Goal: Task Accomplishment & Management: Use online tool/utility

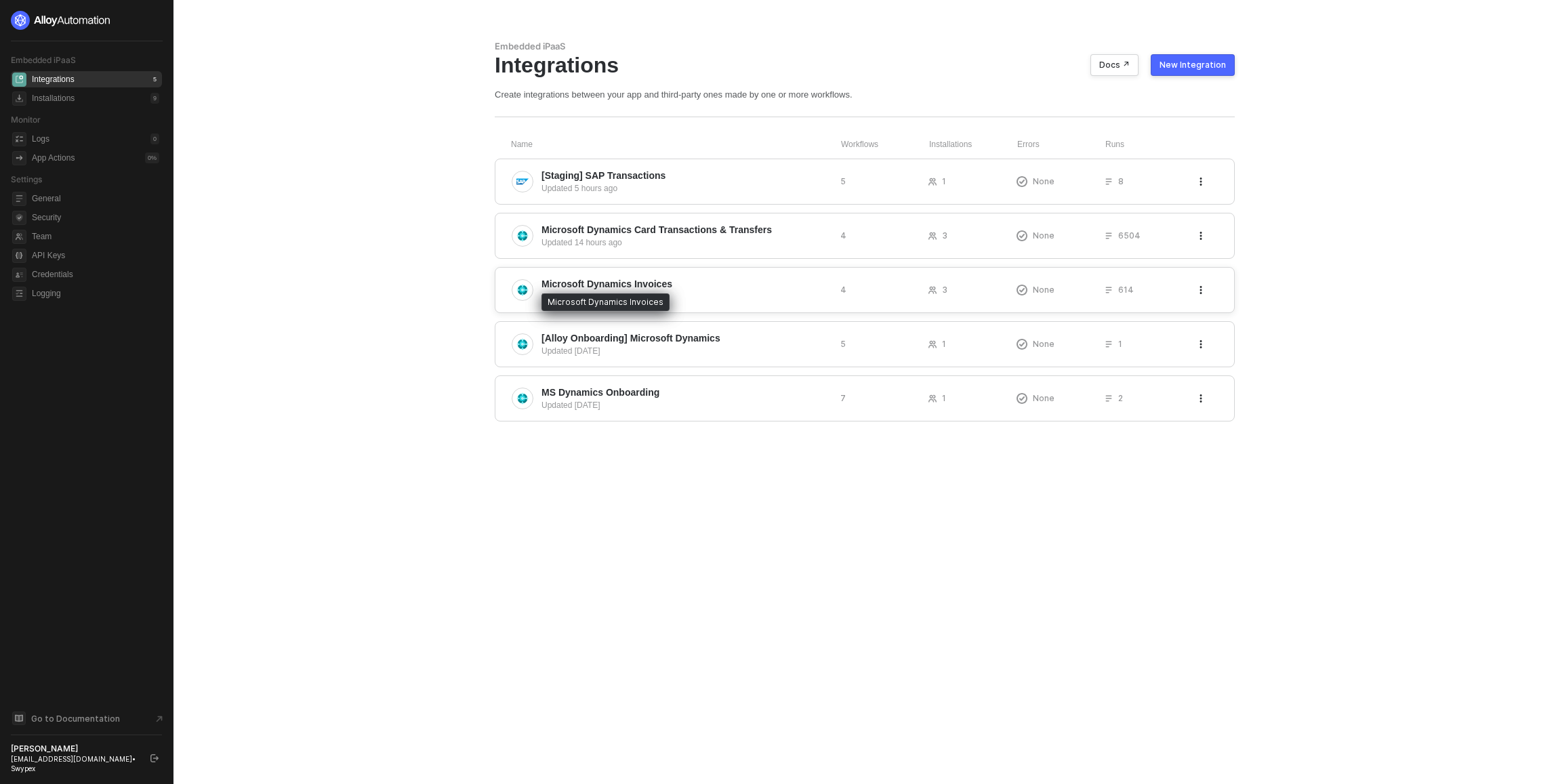
click at [626, 284] on span "Microsoft Dynamics Invoices" at bounding box center [607, 284] width 131 height 14
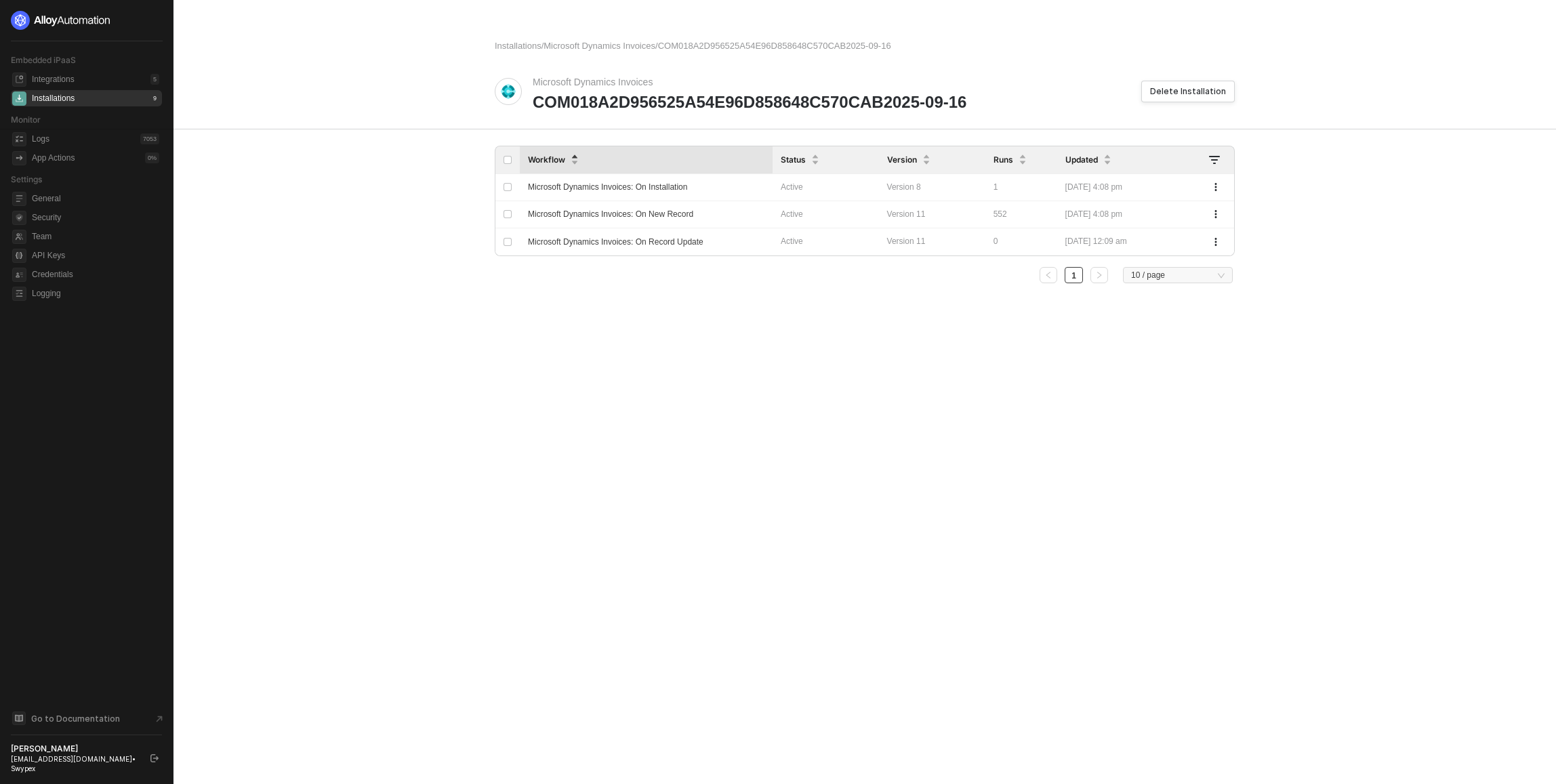
click at [88, 91] on div "Installations 9" at bounding box center [95, 98] width 127 height 17
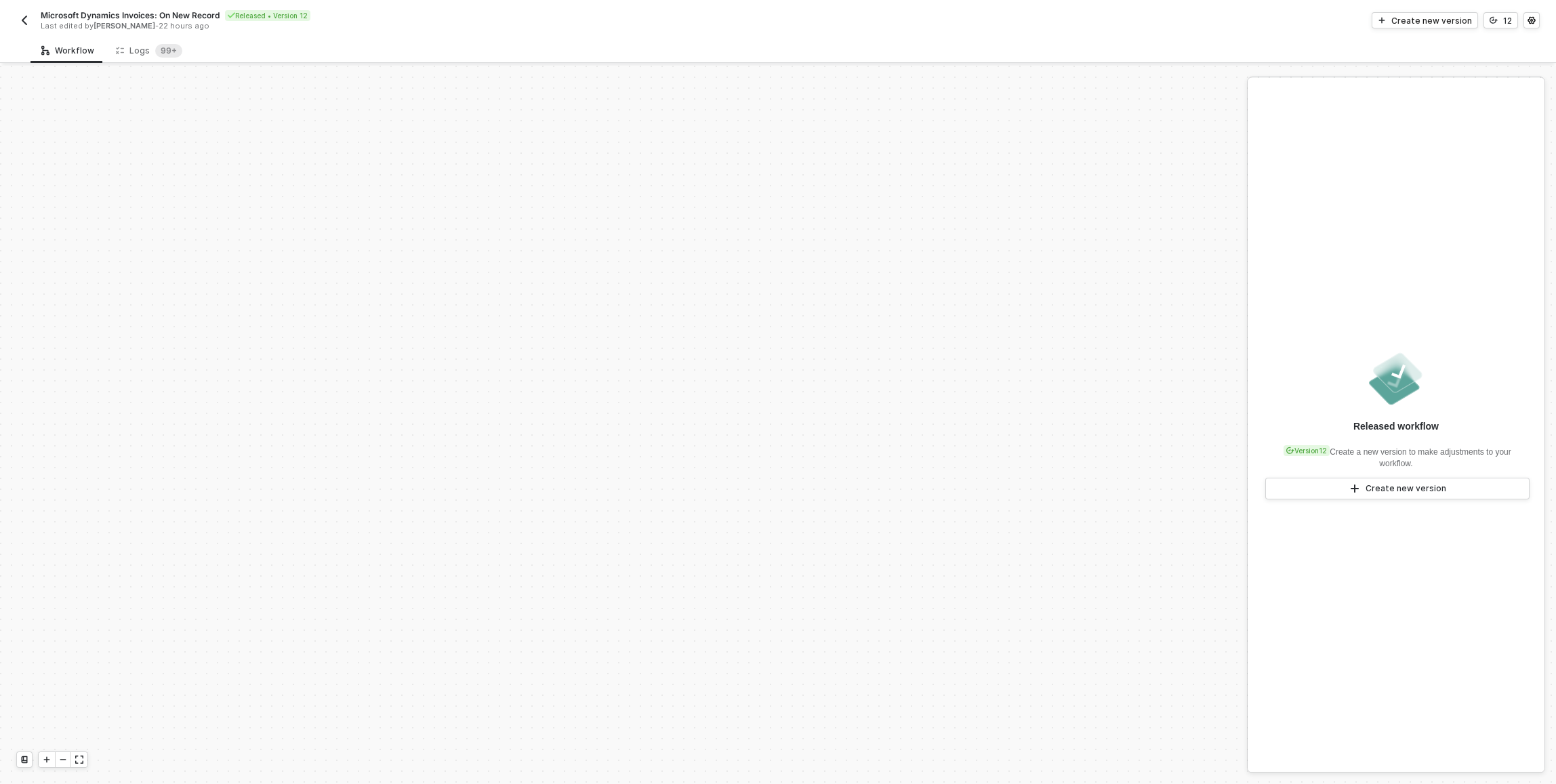
scroll to position [450, 0]
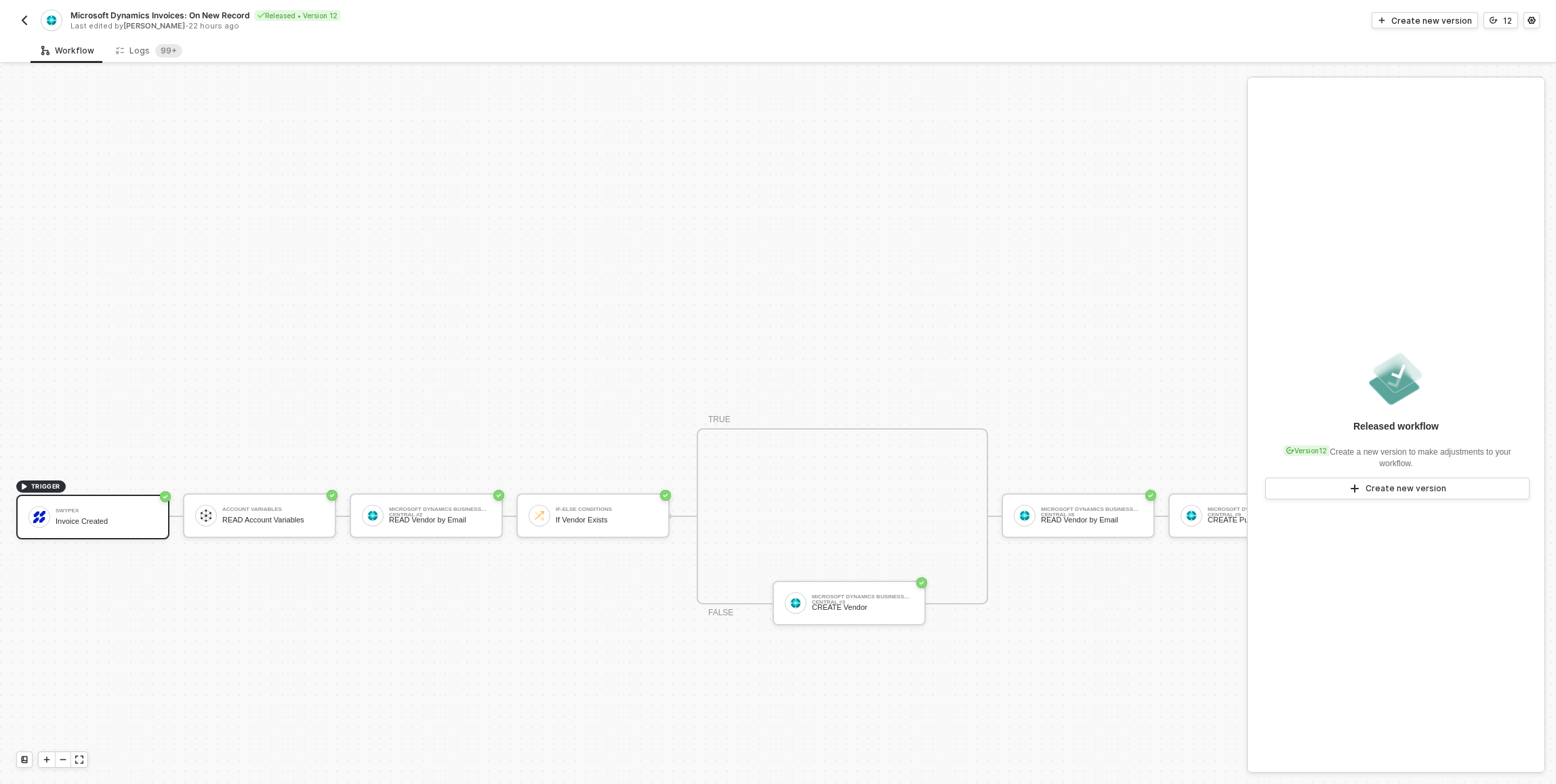
click at [30, 16] on button "button" at bounding box center [24, 20] width 17 height 17
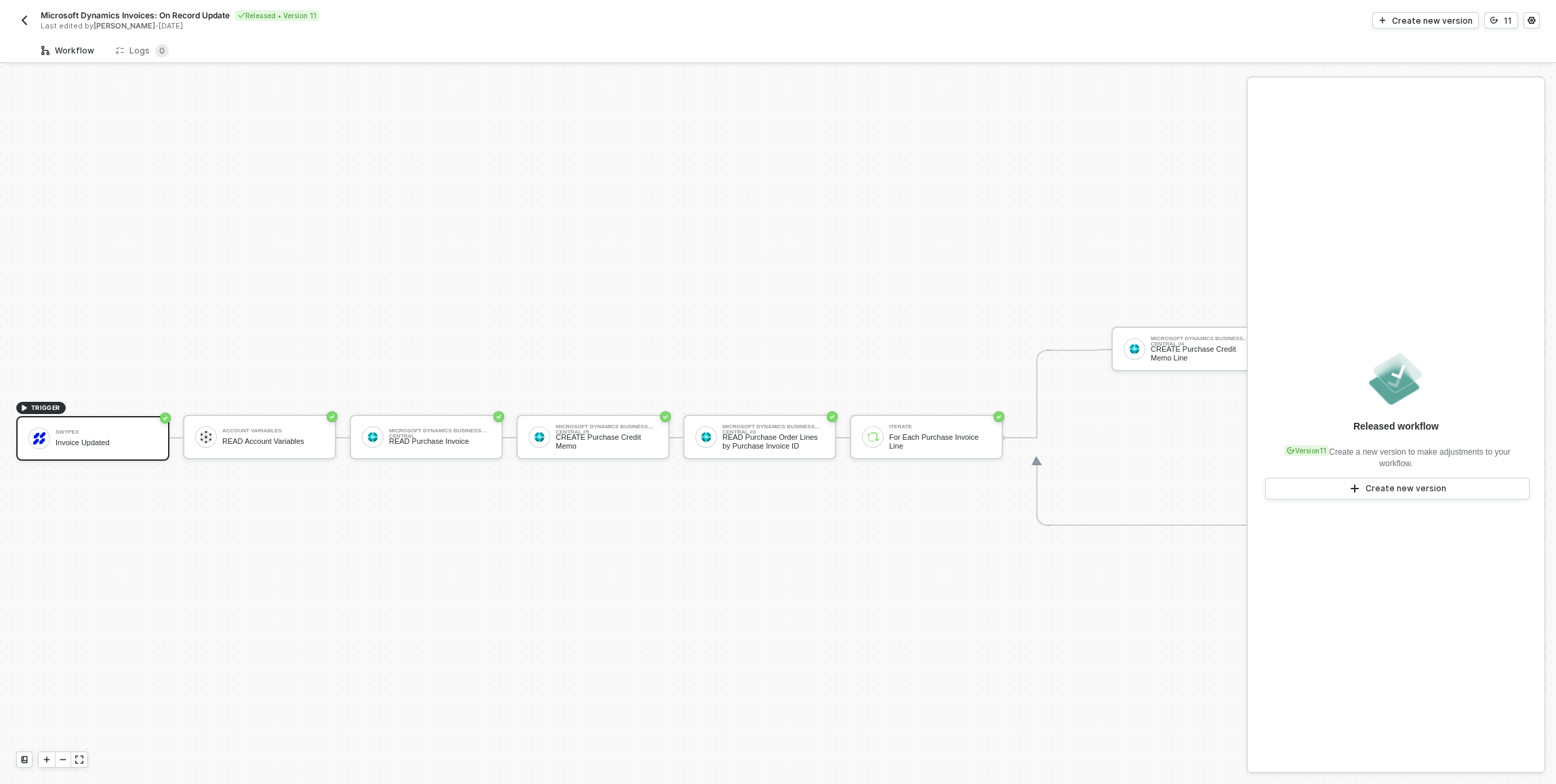
scroll to position [35, 0]
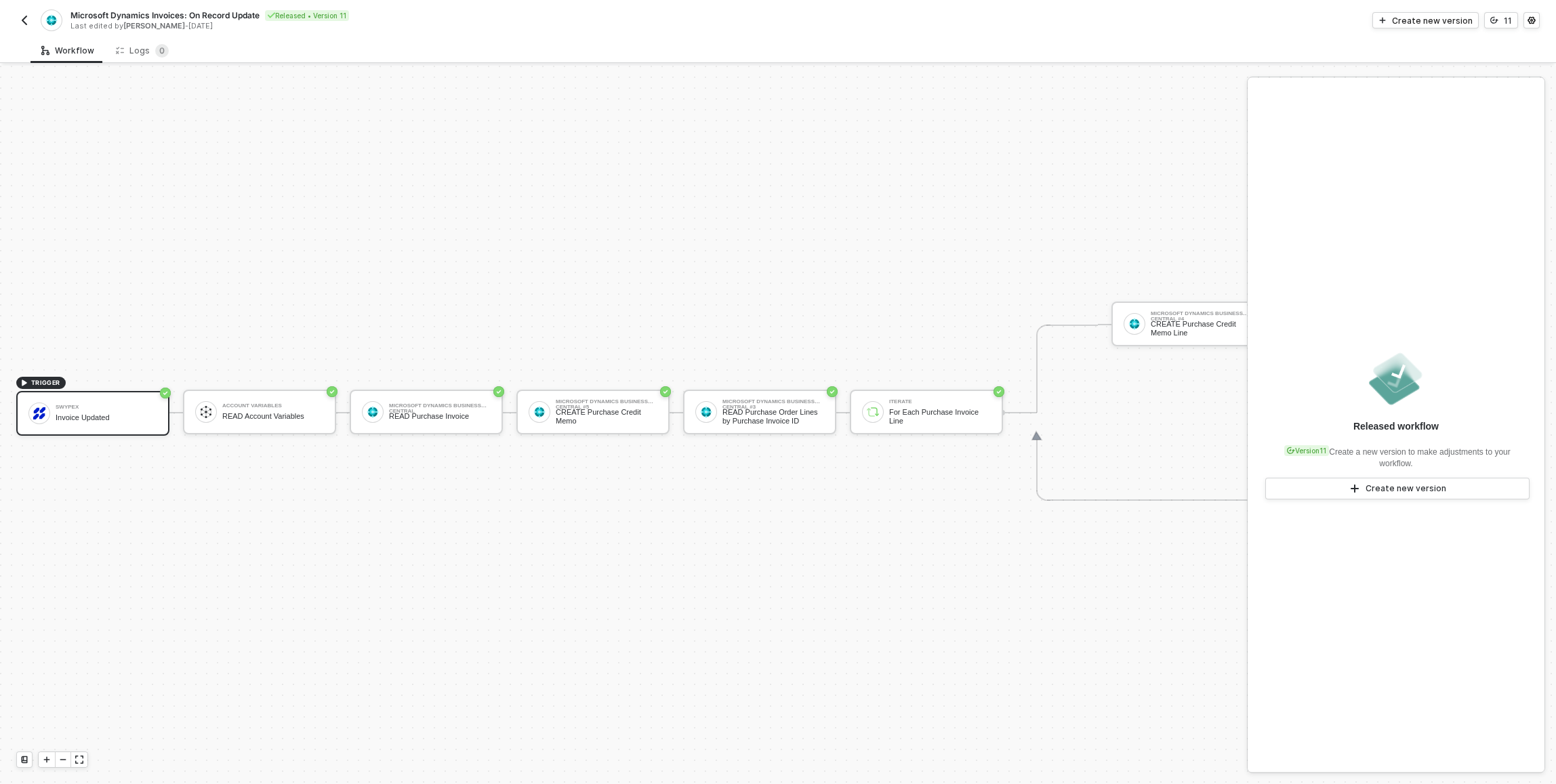
click at [30, 20] on button "button" at bounding box center [24, 20] width 17 height 17
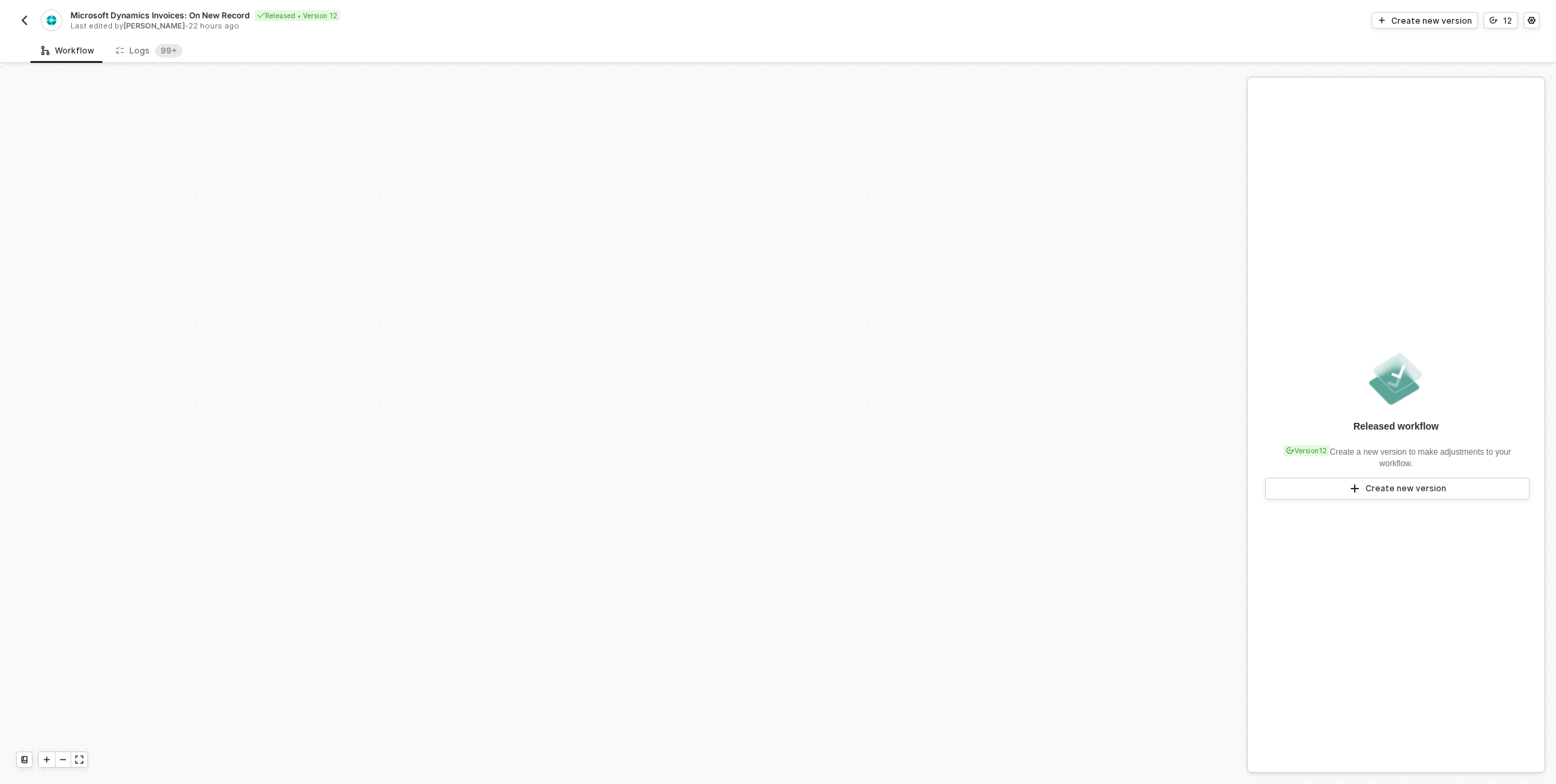
scroll to position [450, 0]
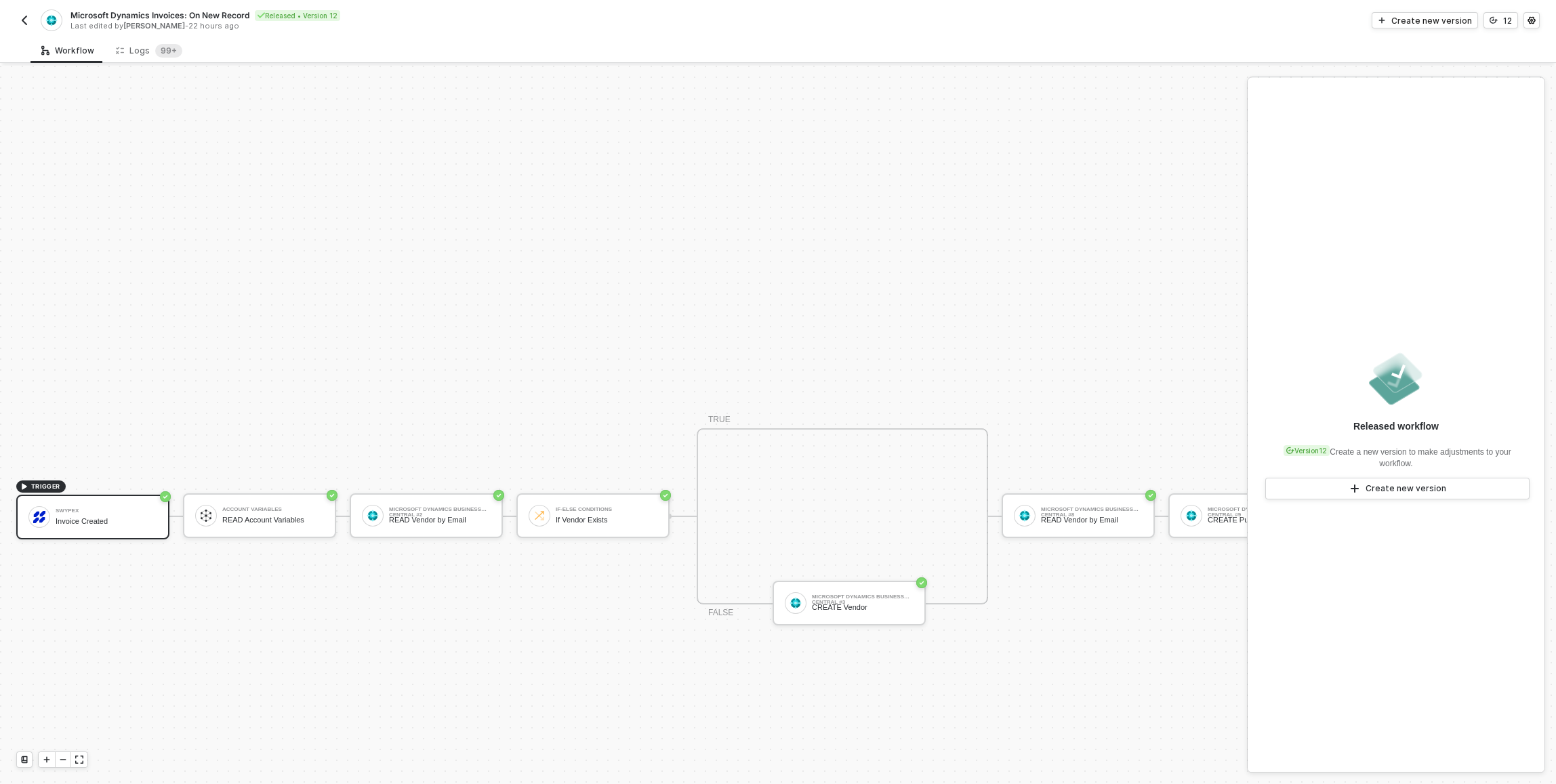
click at [168, 13] on span "Microsoft Dynamics Invoices: On New Record" at bounding box center [160, 15] width 179 height 12
click at [168, 14] on input "Microsoft Dynamics Invoices: On New Record" at bounding box center [186, 15] width 230 height 17
click at [684, 26] on div "Microsoft Dynamics Invoices: On New Record Save Cancel Last edited by Sasan Hez…" at bounding box center [423, 21] width 706 height 32
drag, startPoint x: 14, startPoint y: 14, endPoint x: 21, endPoint y: 17, distance: 7.6
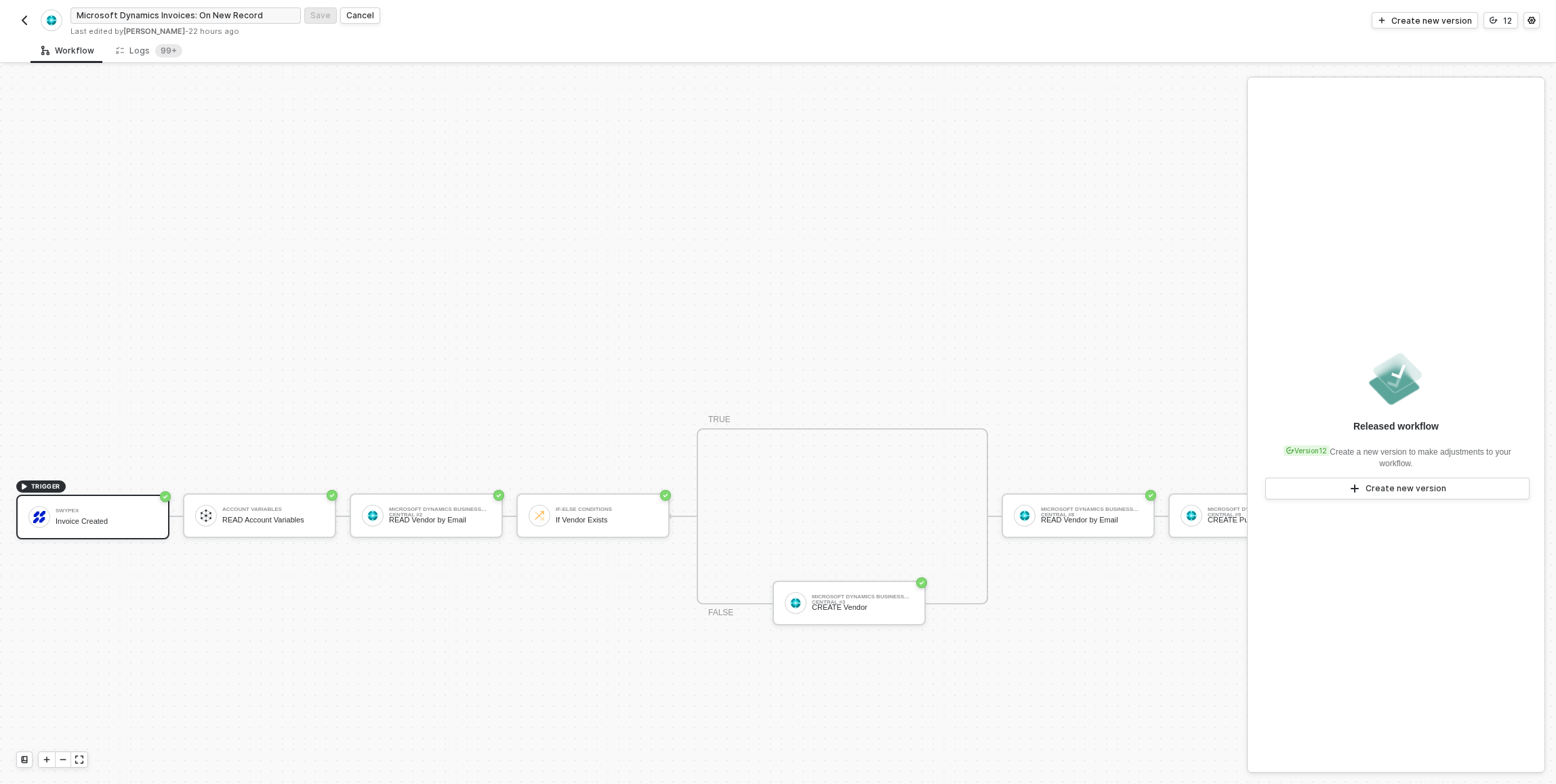
click at [14, 14] on div "Microsoft Dynamics Invoices: On New Record Save Cancel Last edited by Sasan Hez…" at bounding box center [778, 19] width 1556 height 38
click at [23, 17] on img "button" at bounding box center [24, 20] width 11 height 11
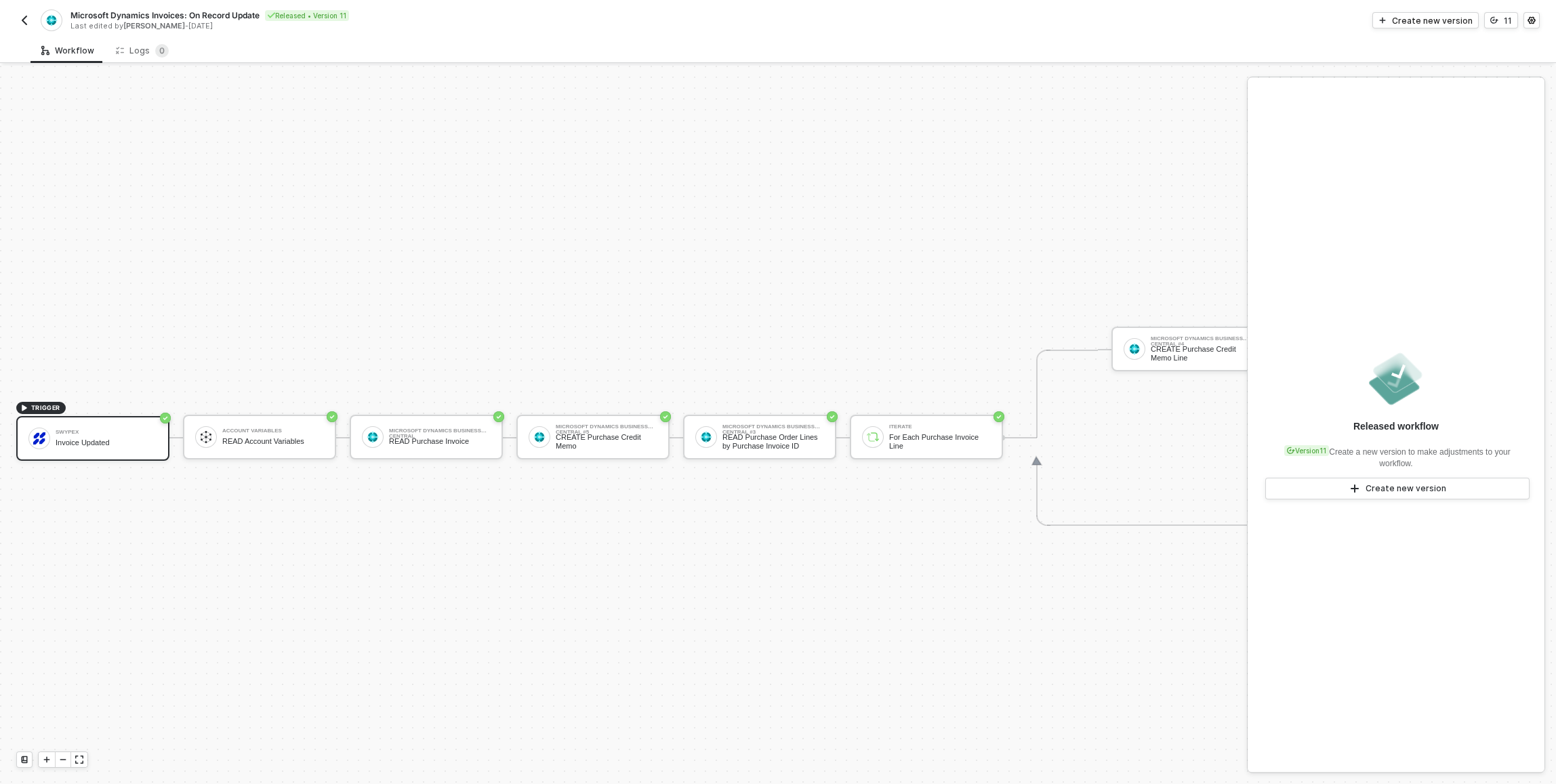
scroll to position [35, 0]
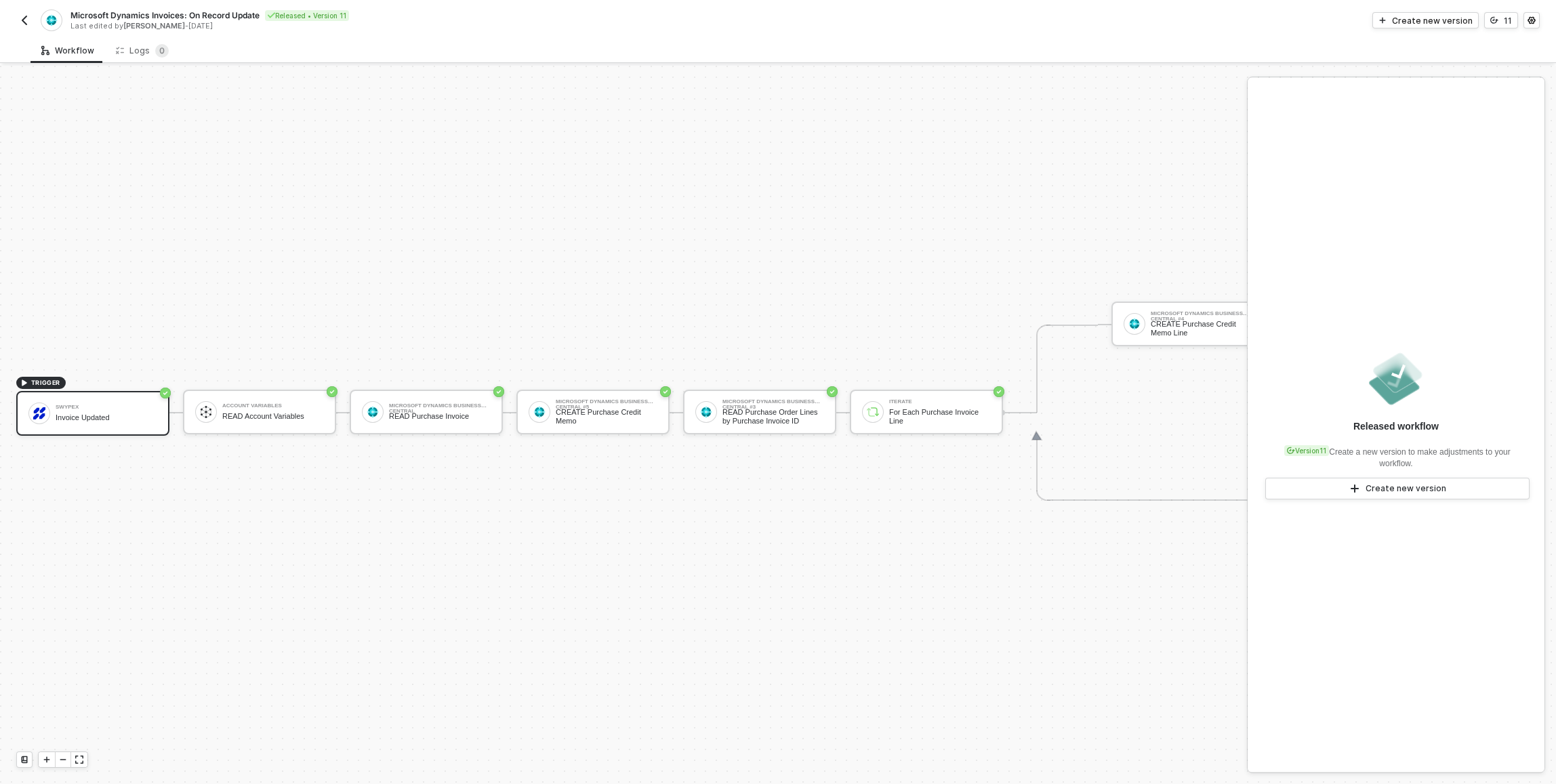
click at [25, 18] on img "button" at bounding box center [24, 20] width 11 height 11
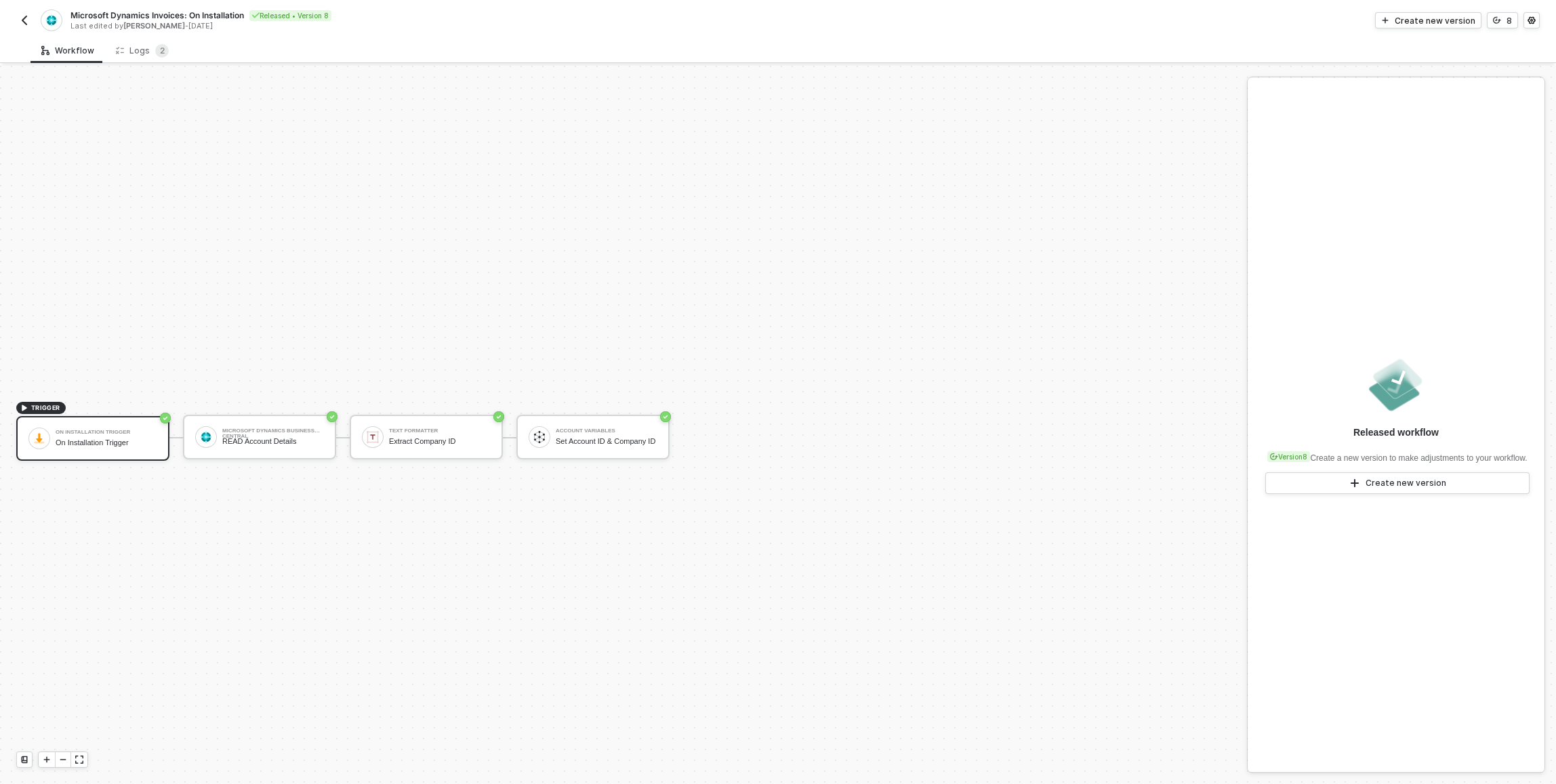
scroll to position [25, 0]
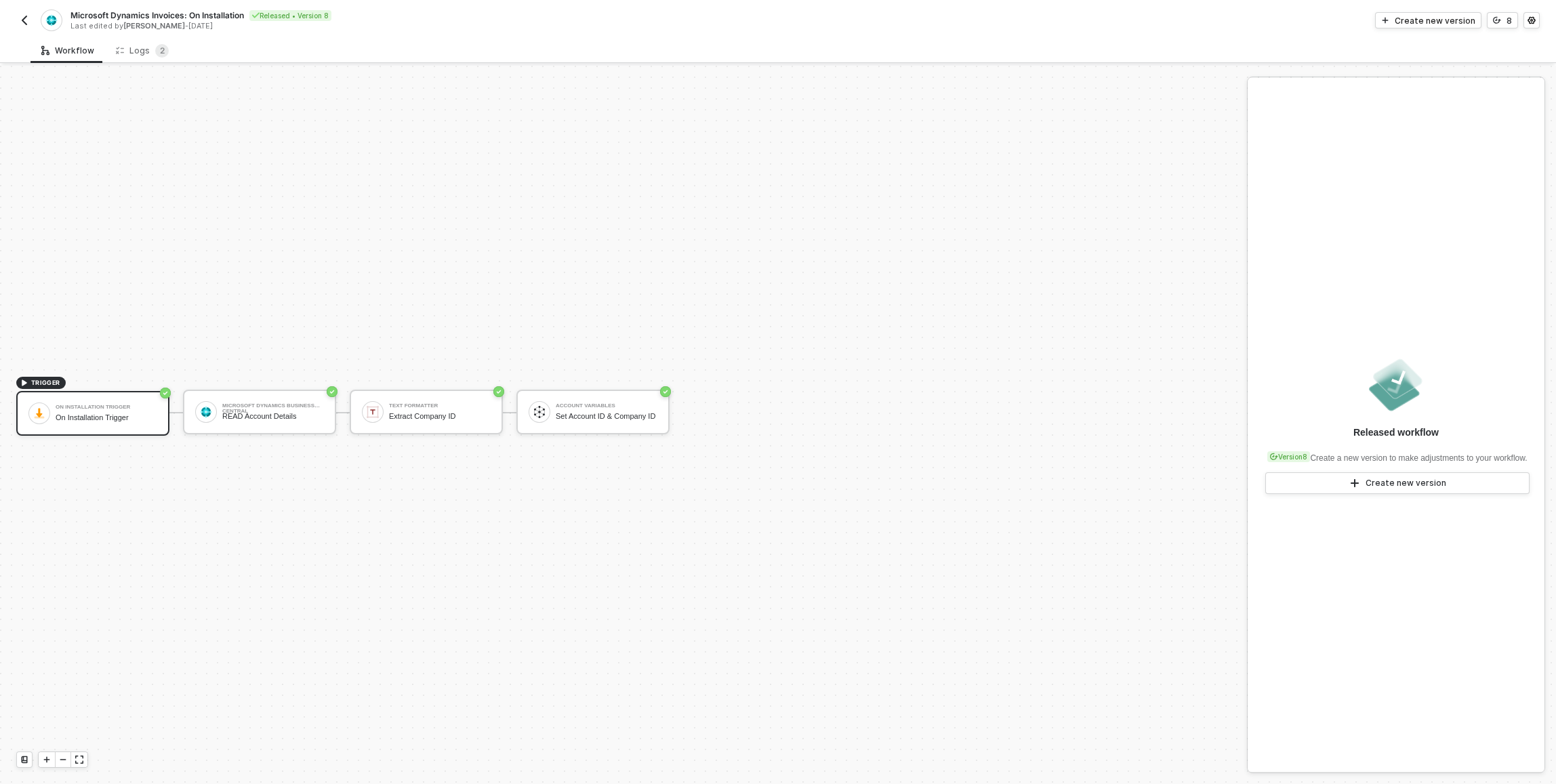
click at [161, 6] on div "Microsoft Dynamics Invoices: On Installation Released • Version 8 Last edited b…" at bounding box center [778, 19] width 1524 height 38
click at [167, 12] on span "Microsoft Dynamics Invoices: On Installation" at bounding box center [157, 15] width 174 height 12
click at [167, 12] on input "Microsoft Dynamics Invoices: On Installation" at bounding box center [186, 15] width 230 height 17
click at [225, 150] on div "TRIGGER On Installation Trigger On Installation Trigger Microsoft Dynamics Busi…" at bounding box center [620, 412] width 1240 height 743
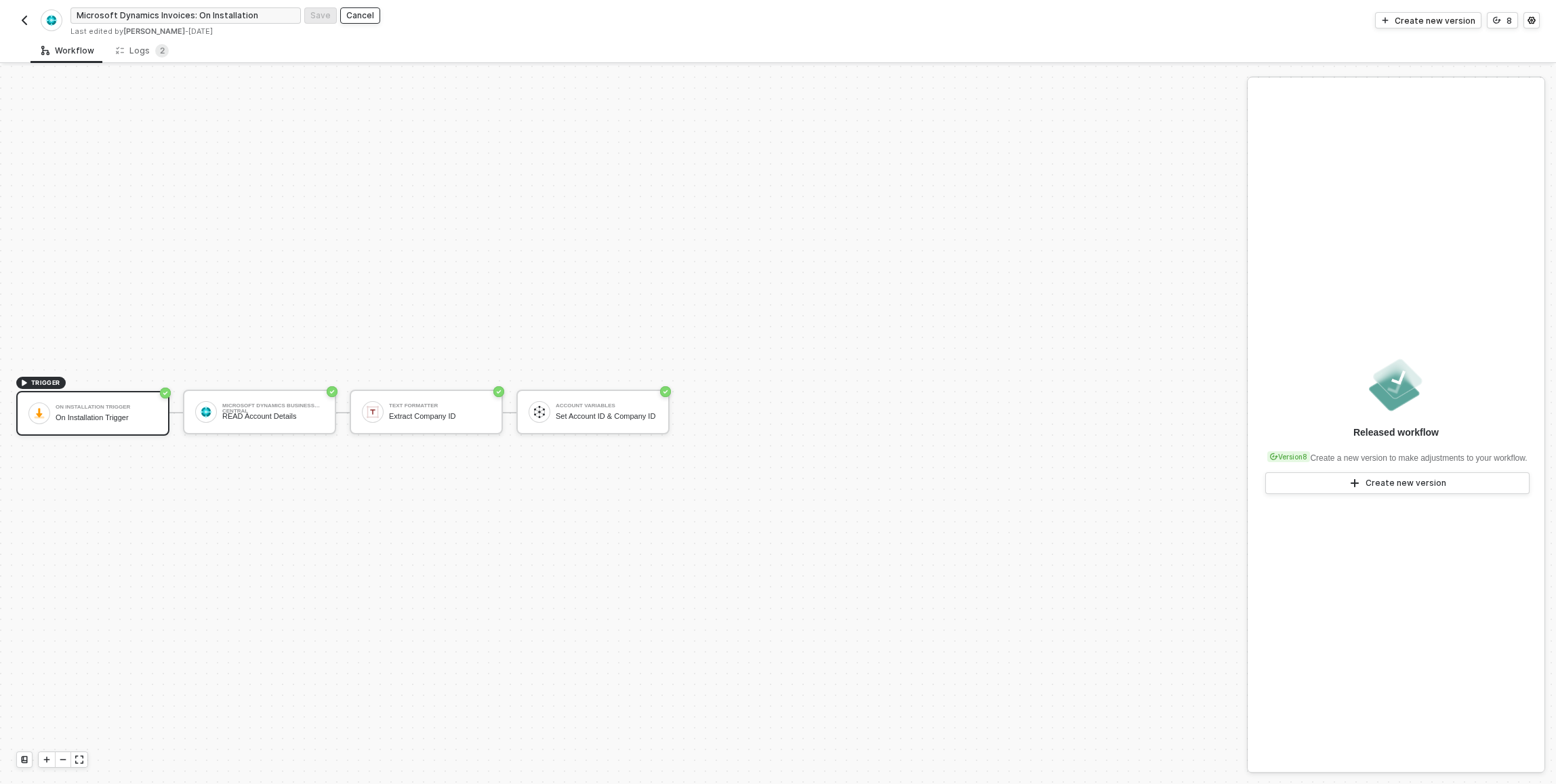
click at [354, 17] on div "Cancel" at bounding box center [360, 15] width 28 height 12
click at [20, 19] on img "button" at bounding box center [24, 20] width 11 height 11
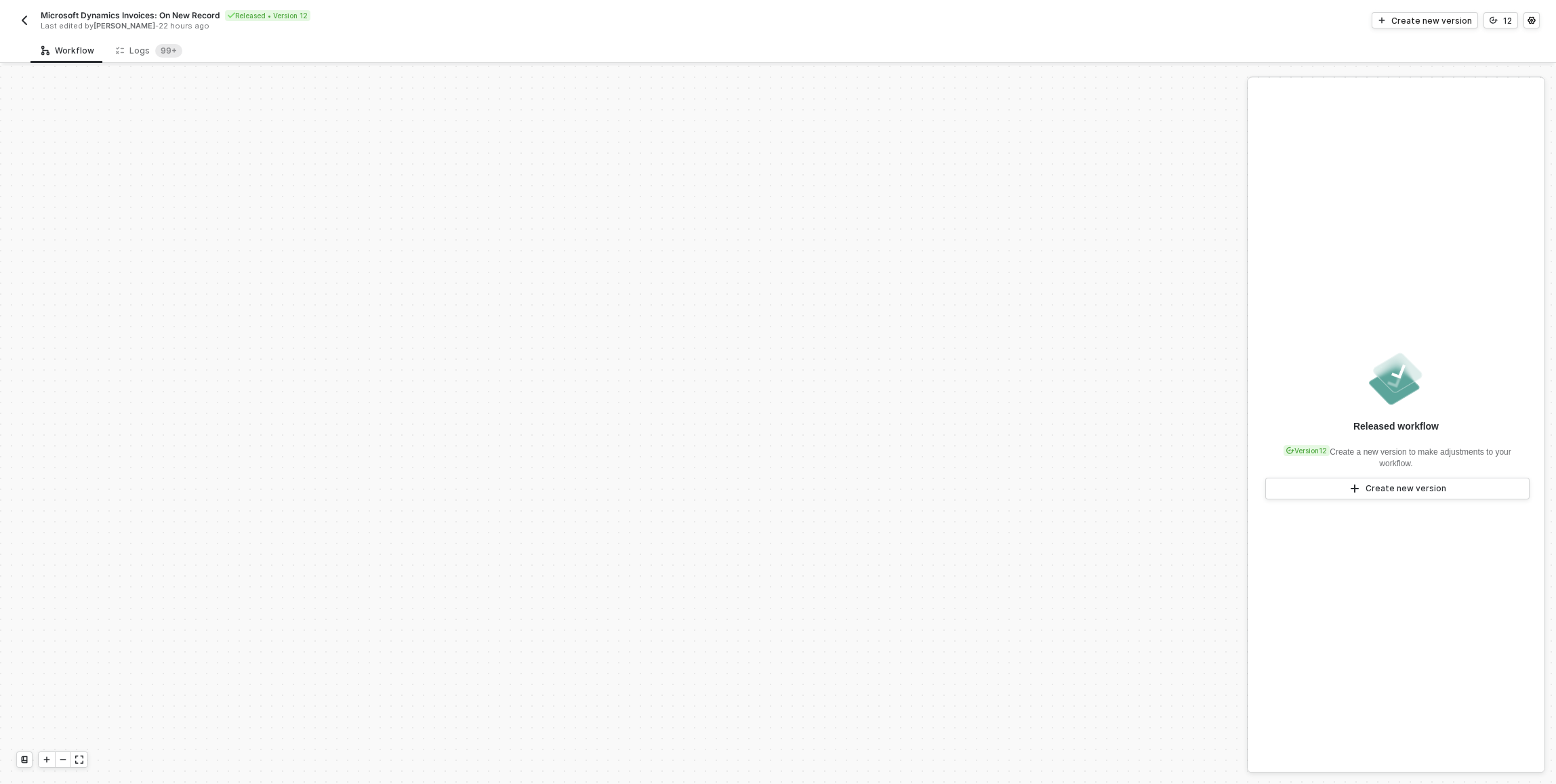
scroll to position [450, 0]
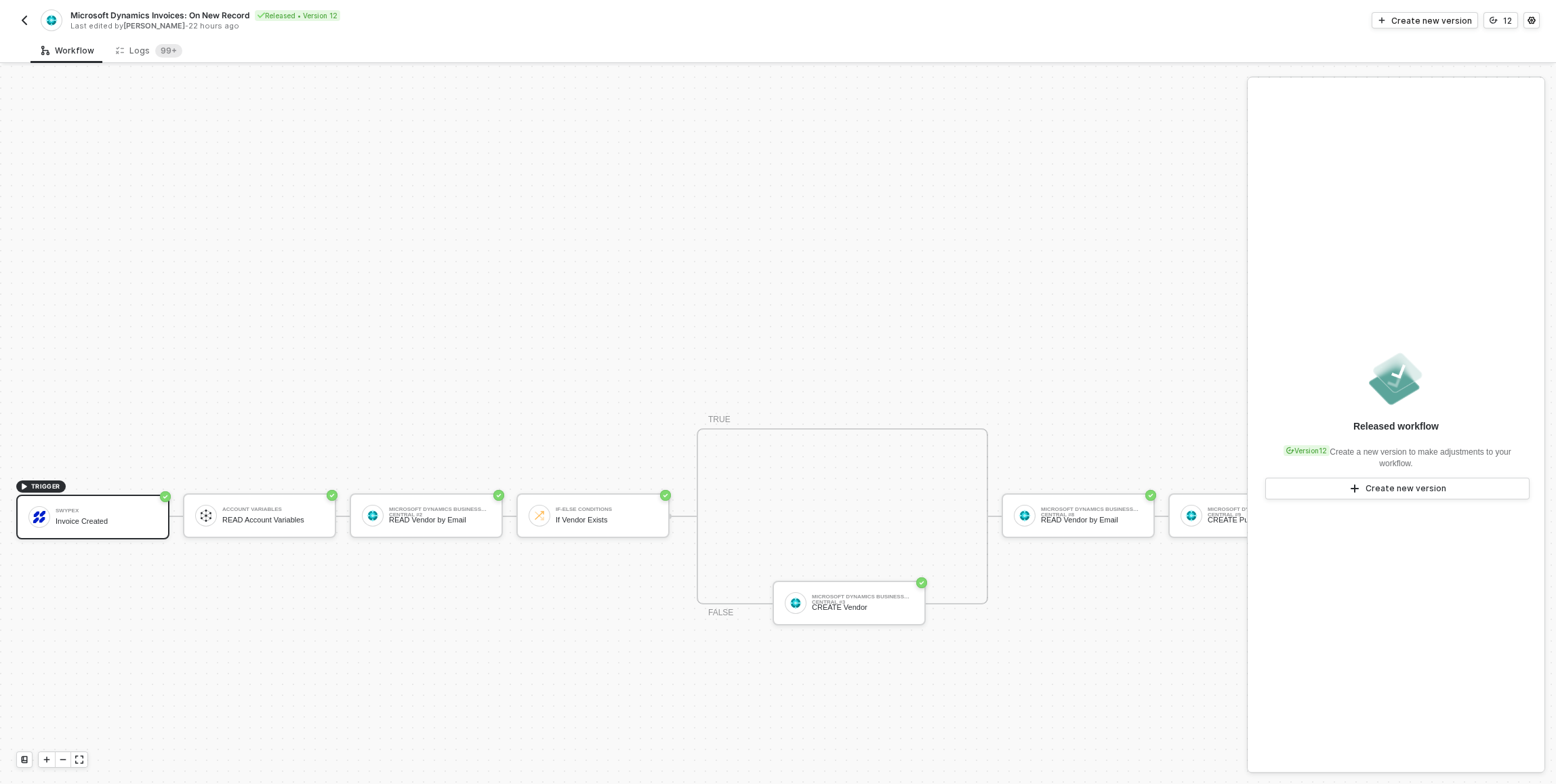
click at [171, 17] on span "Microsoft Dynamics Invoices: On New Record" at bounding box center [160, 15] width 179 height 12
click at [171, 14] on input "Microsoft Dynamics Invoices: On New Record" at bounding box center [186, 15] width 230 height 17
click at [172, 17] on input "Microsoft Dynamics Invoices: On New Record" at bounding box center [186, 15] width 230 height 17
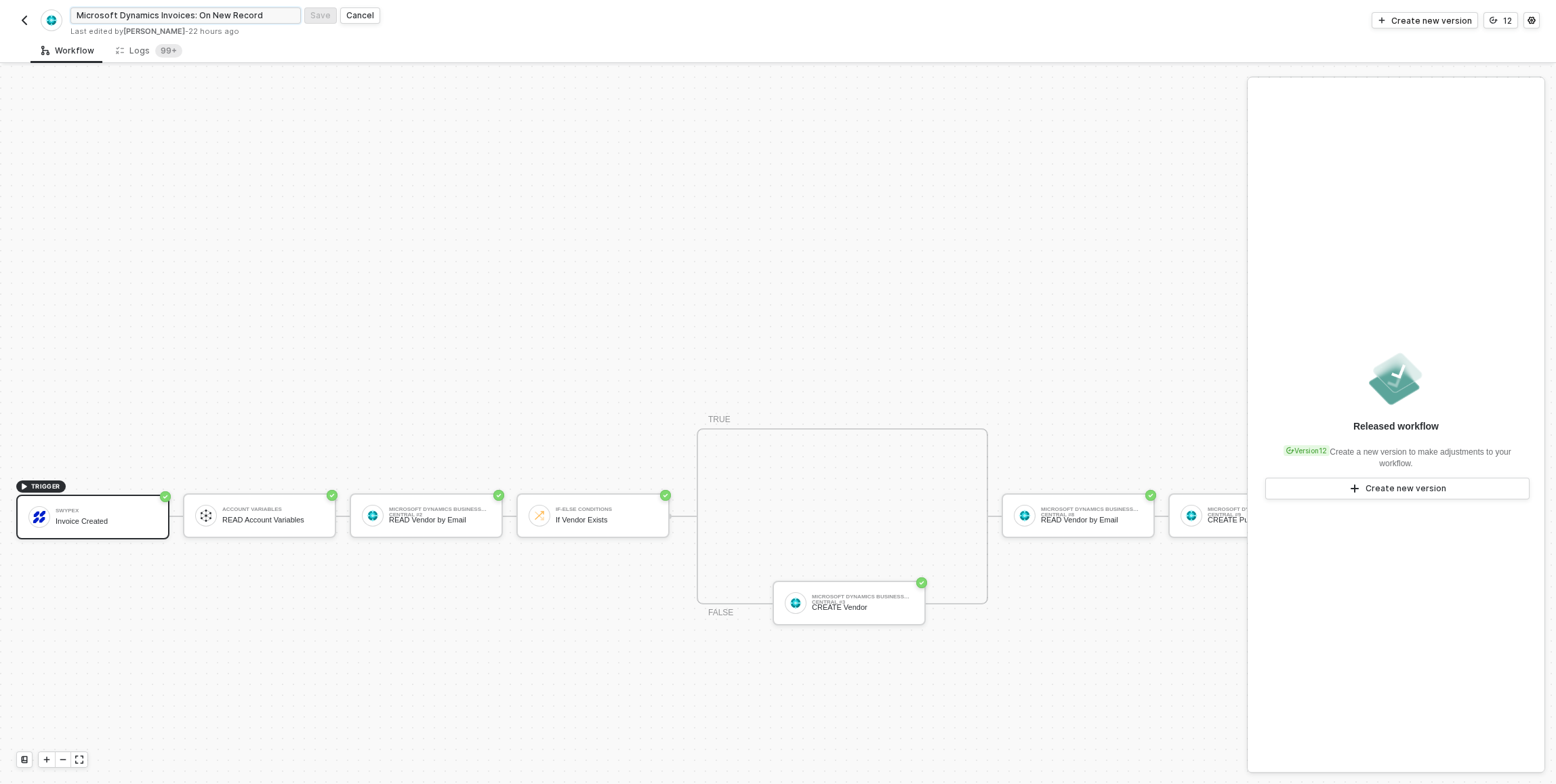
click at [172, 17] on input "Microsoft Dynamics Invoices: On New Record" at bounding box center [186, 15] width 230 height 17
click at [26, 16] on img "button" at bounding box center [24, 20] width 11 height 11
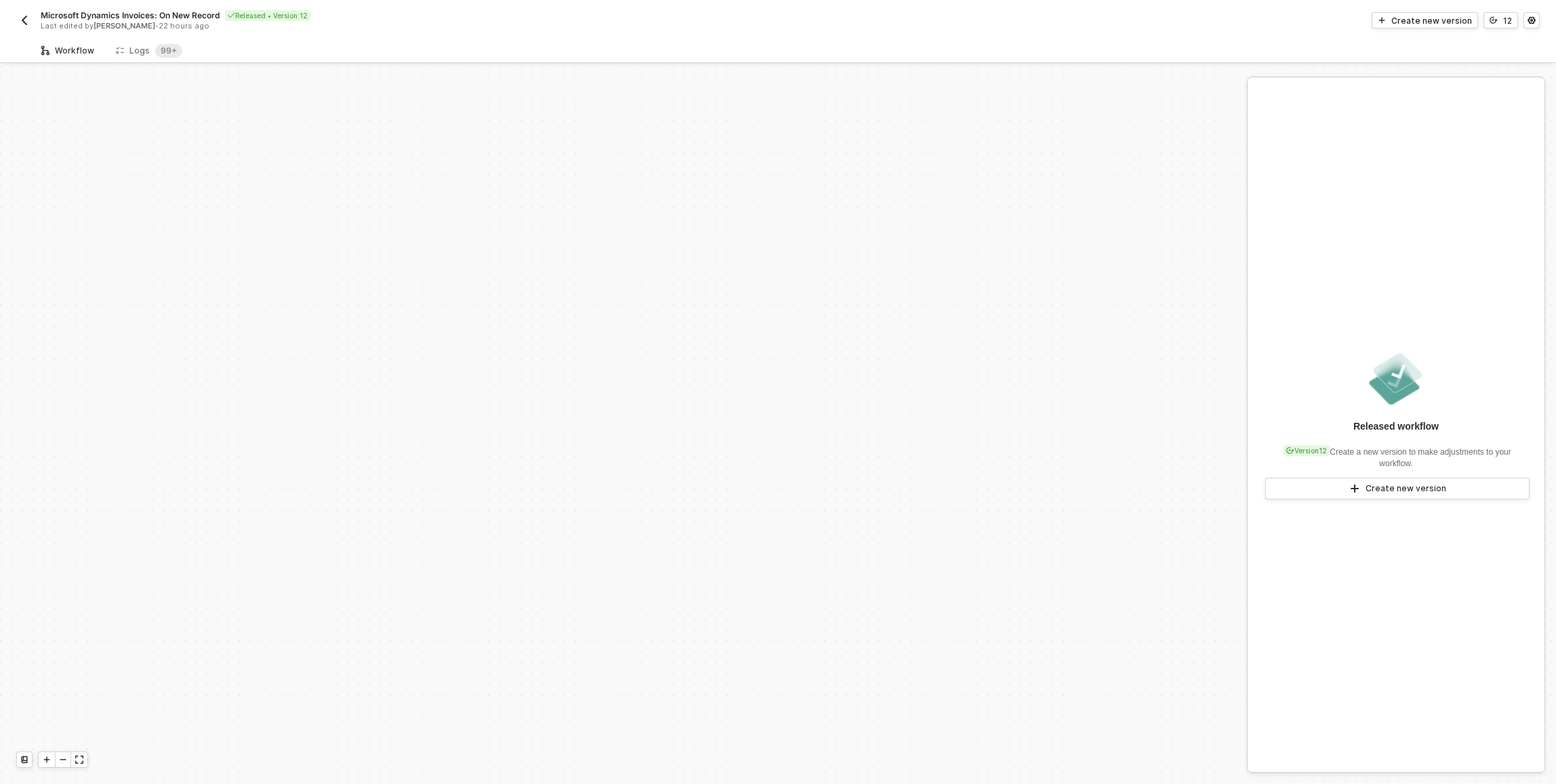
scroll to position [450, 0]
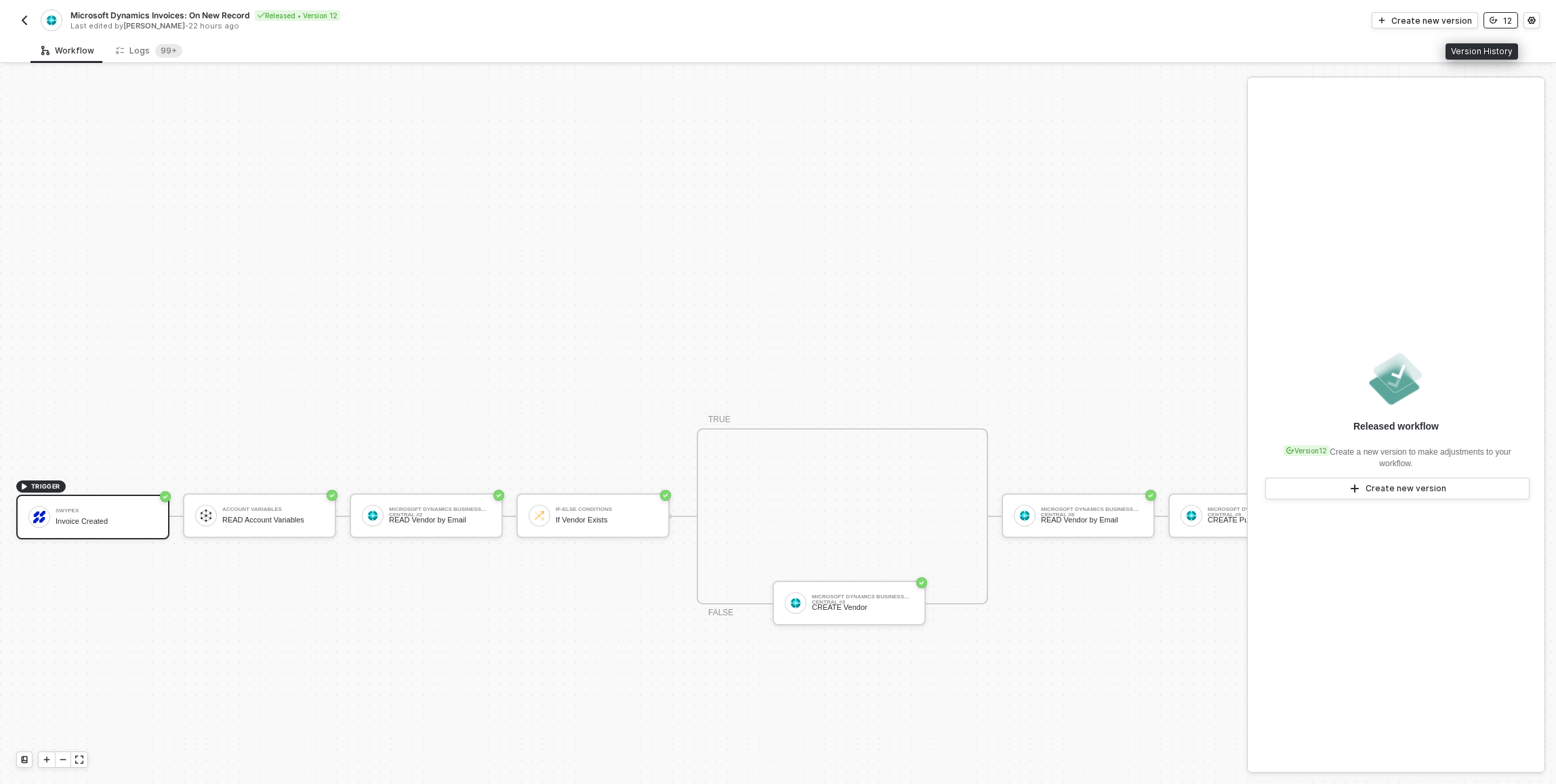
click at [1498, 21] on button "12" at bounding box center [1501, 20] width 35 height 17
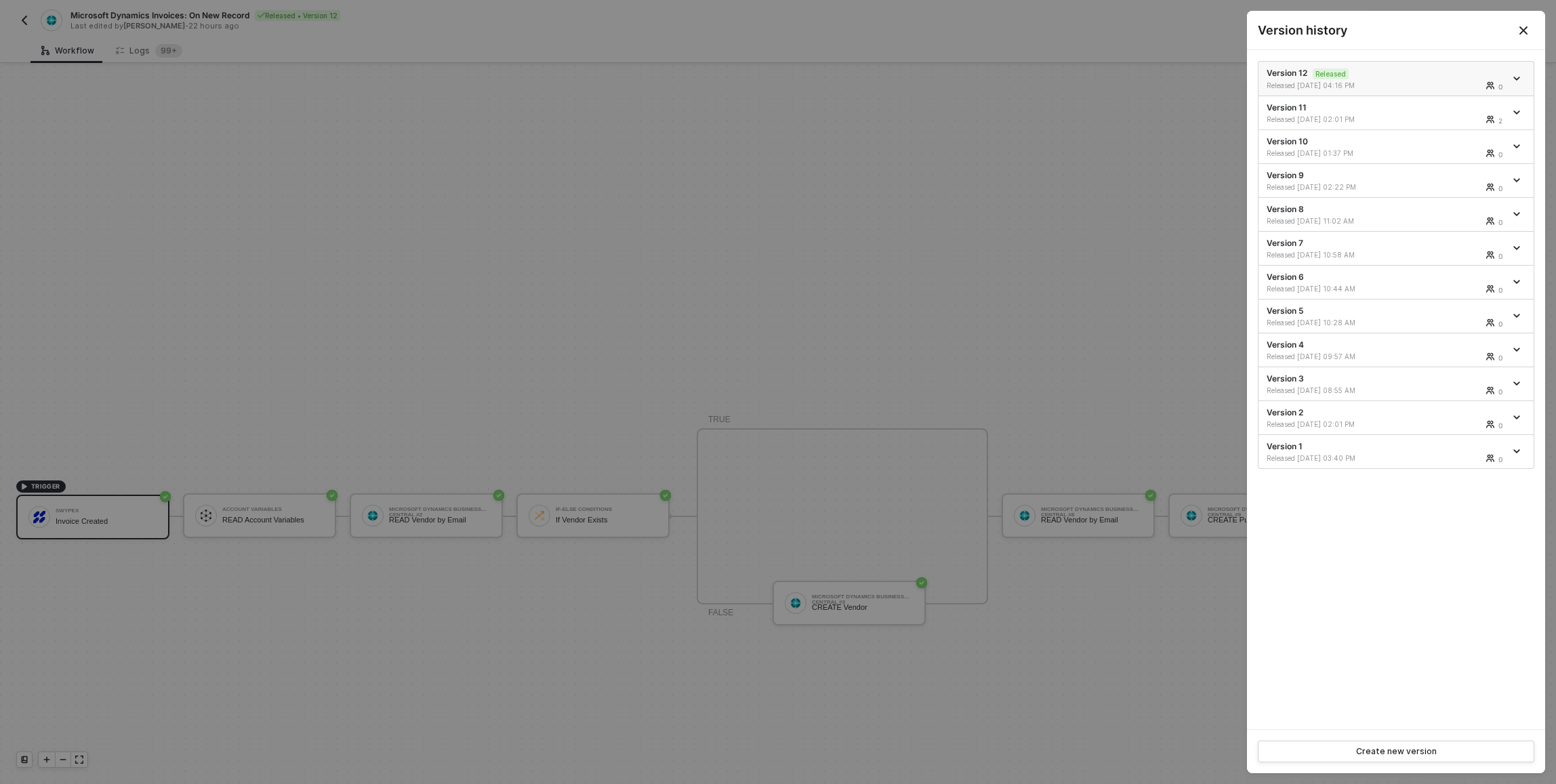
click at [1521, 76] on span "icon-arrow-down" at bounding box center [1517, 78] width 9 height 6
click at [1419, 27] on div "Version history" at bounding box center [1396, 30] width 276 height 17
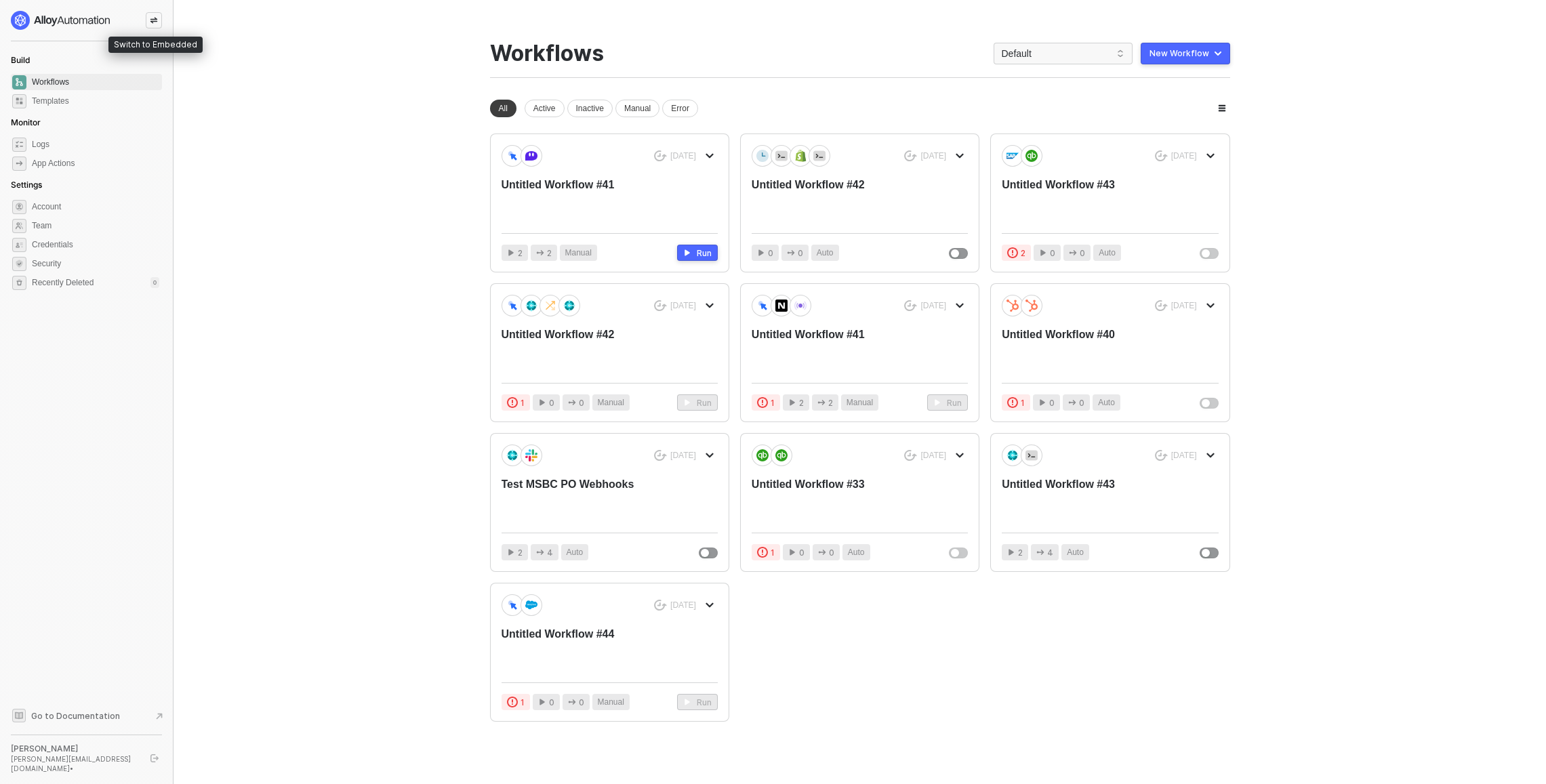
click at [153, 17] on icon "icon-swap" at bounding box center [153, 20] width 8 height 8
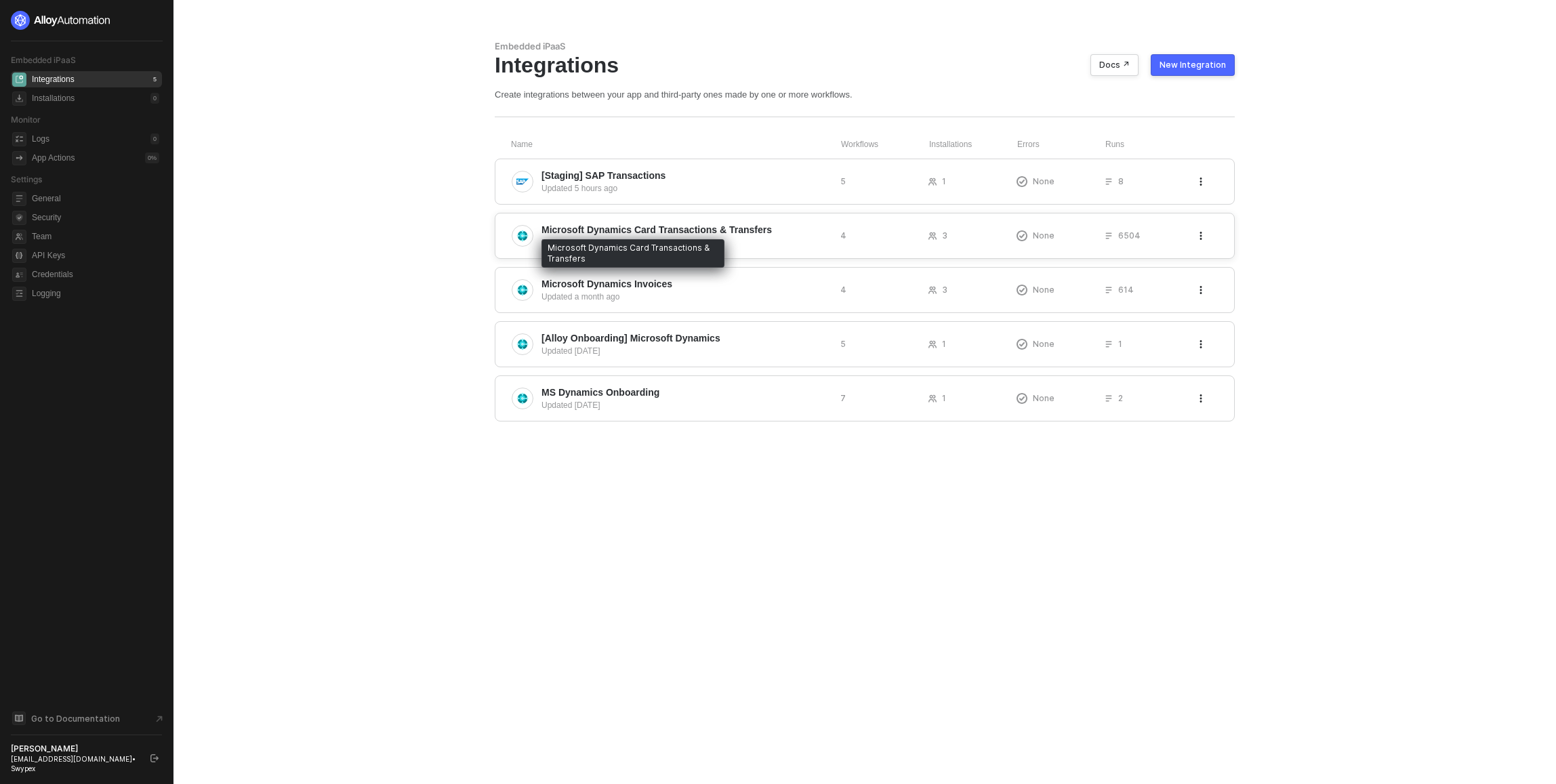
click at [747, 223] on span "Microsoft Dynamics Card Transactions & Transfers" at bounding box center [657, 230] width 230 height 14
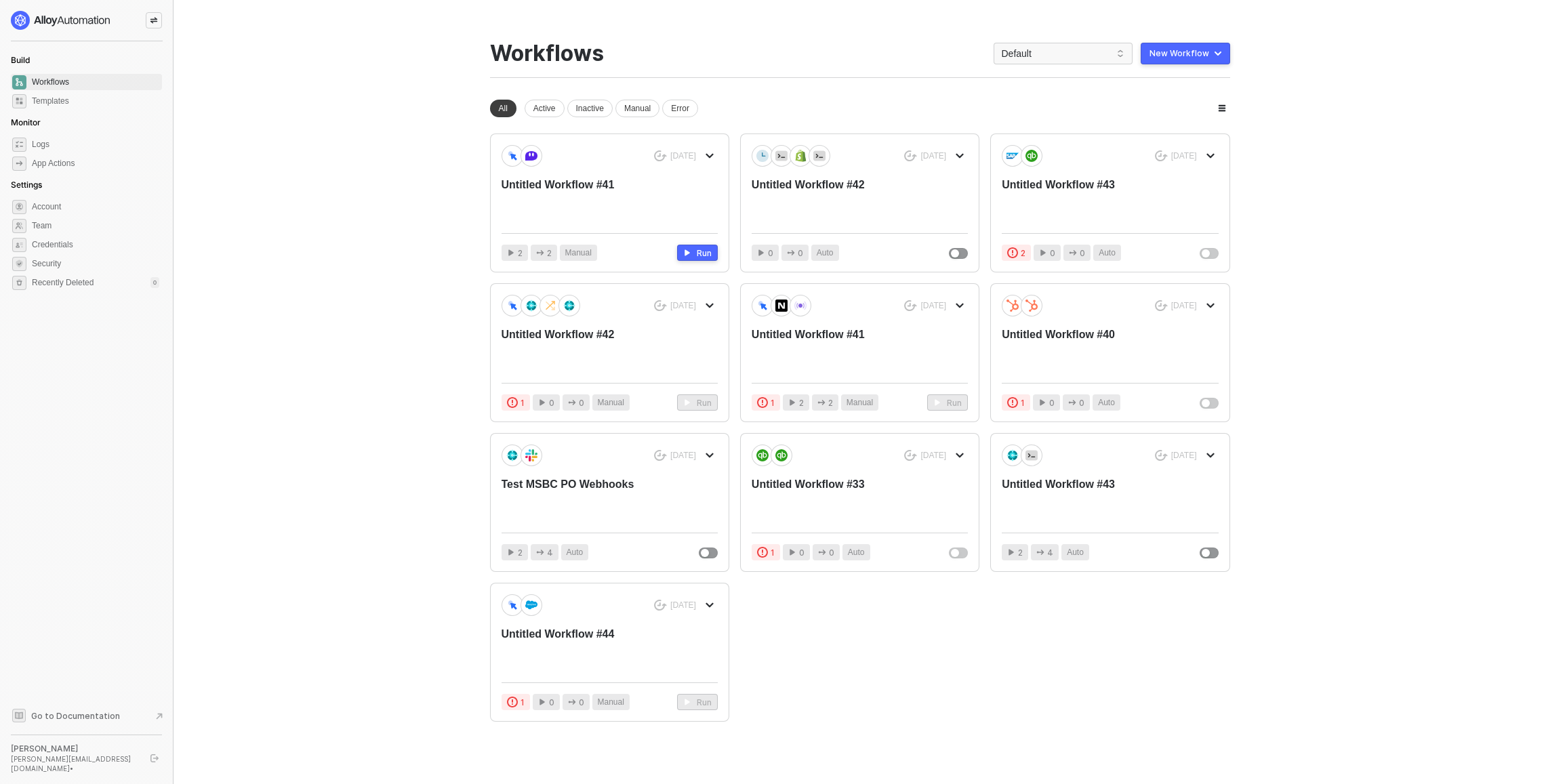
click at [158, 13] on div at bounding box center [153, 20] width 17 height 17
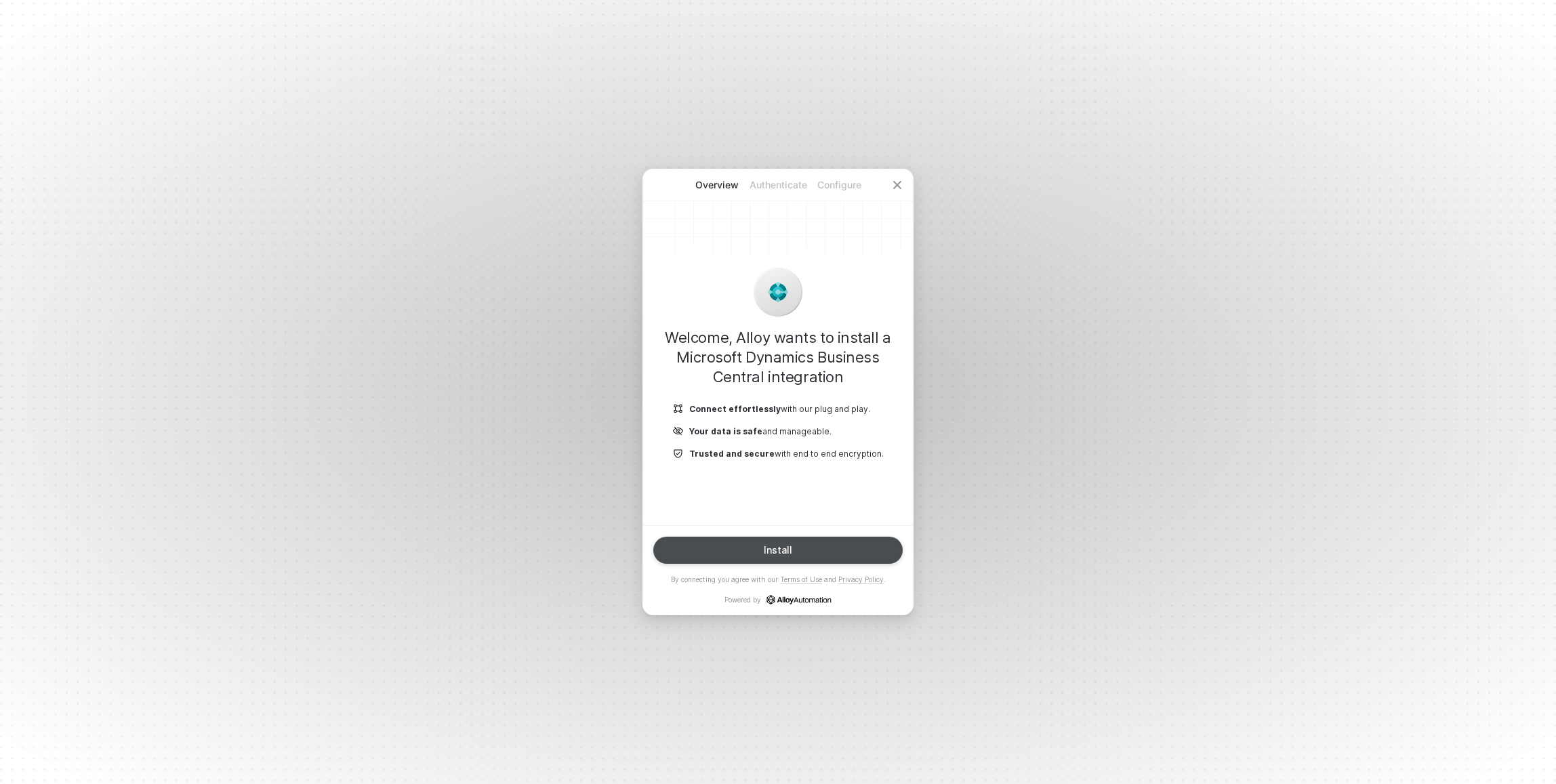
click at [856, 546] on button "Install" at bounding box center [778, 550] width 249 height 27
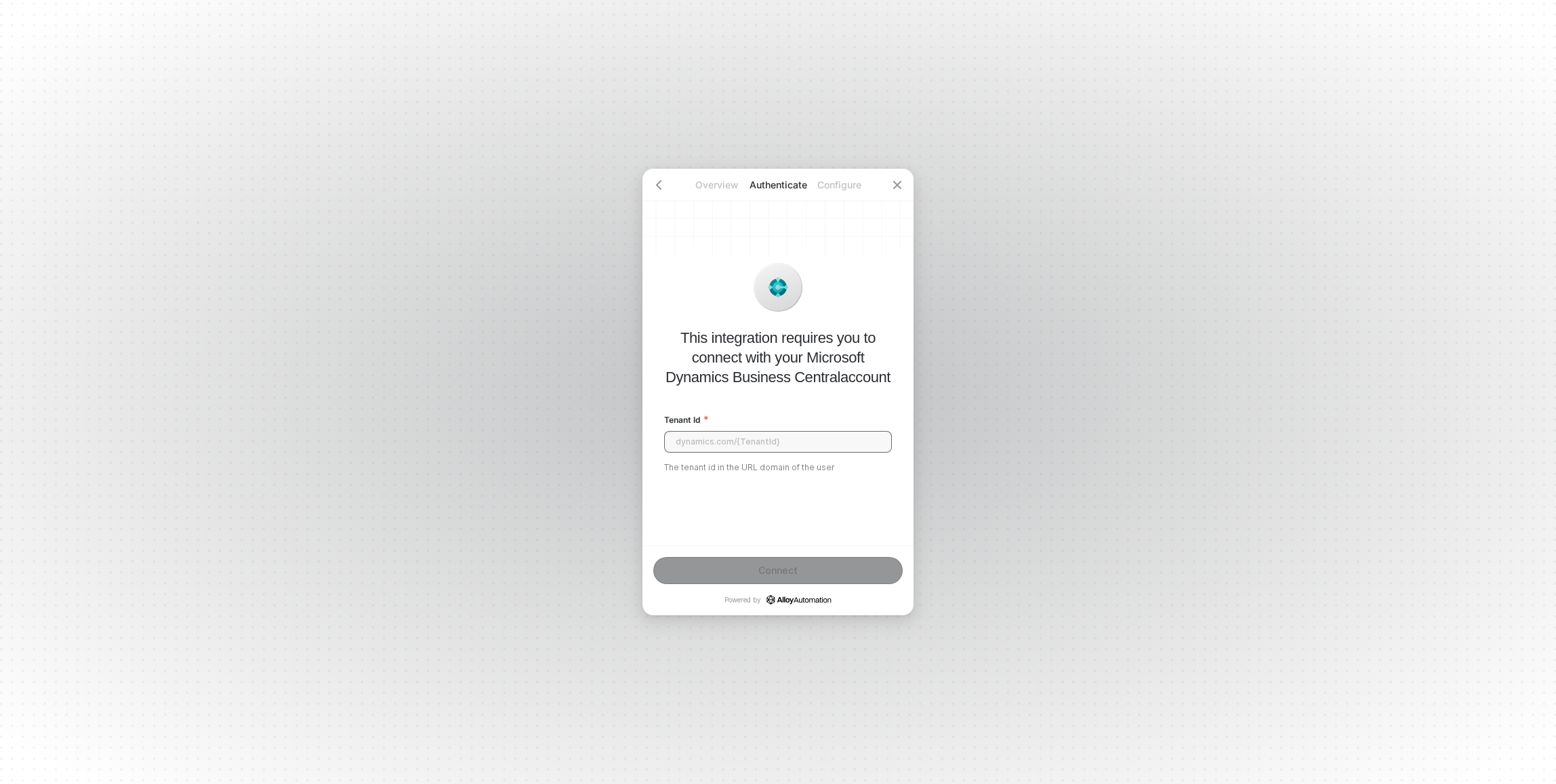
click at [750, 448] on input "Tenant Id" at bounding box center [778, 442] width 228 height 22
